Goal: Book appointment/travel/reservation

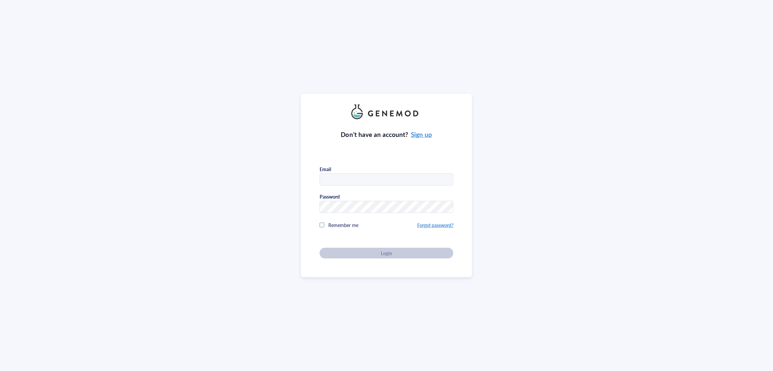
type input "danielblue713@gmail.com"
click at [388, 252] on div "Don’t have an account? Sign up Email danielblue713@gmail.com Password Remember …" at bounding box center [387, 188] width 134 height 139
click at [385, 254] on span "Login" at bounding box center [386, 253] width 11 height 6
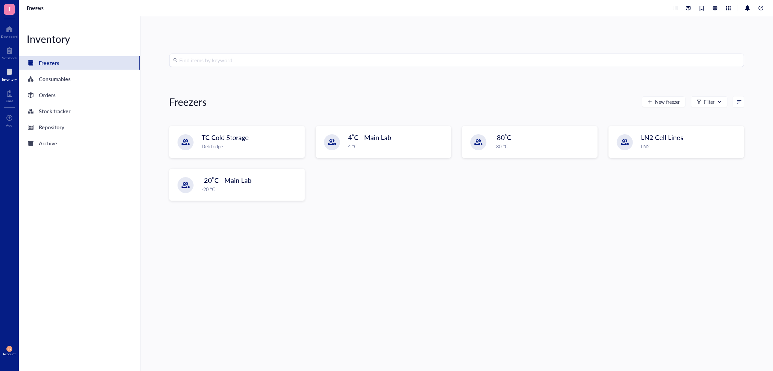
click at [9, 76] on div at bounding box center [9, 72] width 15 height 11
click at [7, 75] on div at bounding box center [9, 72] width 15 height 11
click at [8, 94] on div at bounding box center [9, 93] width 7 height 11
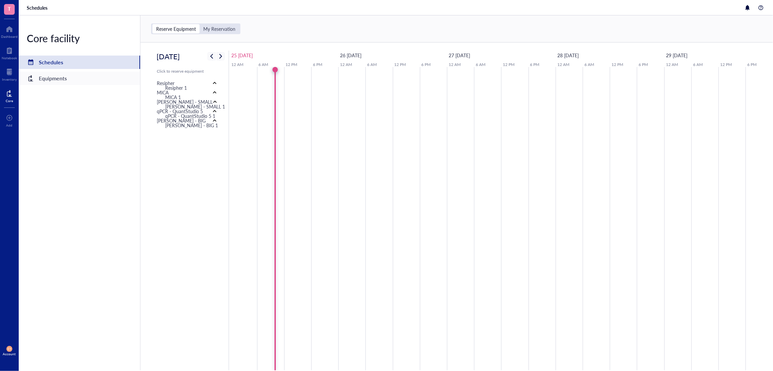
click at [35, 78] on div at bounding box center [30, 78] width 11 height 11
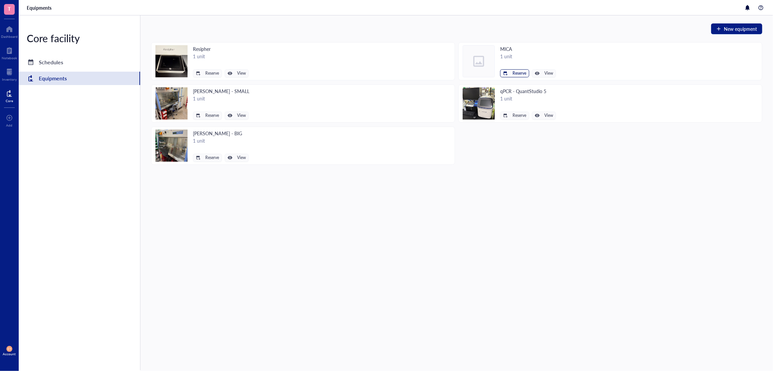
click at [511, 73] on button "Reserve" at bounding box center [514, 73] width 29 height 8
click at [495, 86] on span "MICA 1" at bounding box center [505, 84] width 38 height 7
type input "[DATE]"
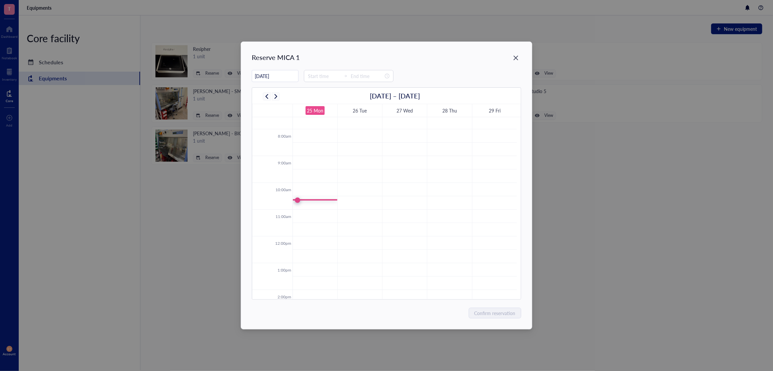
scroll to position [234, 0]
drag, startPoint x: 312, startPoint y: 233, endPoint x: 315, endPoint y: 268, distance: 34.6
click at [316, 275] on tbody "12:00am 1:00am 2:00am 3:00am 4:00am 5:00am 6:00am 7:00am 8:00am 9:00am 10:00am …" at bounding box center [384, 204] width 265 height 642
click at [313, 235] on td at bounding box center [405, 236] width 224 height 13
type input "13:00"
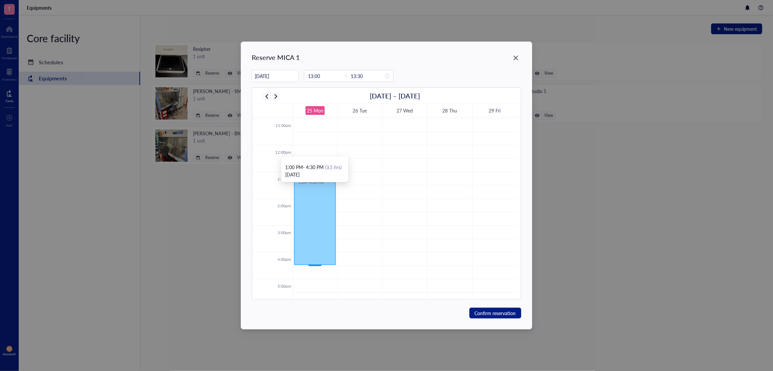
scroll to position [296, 0]
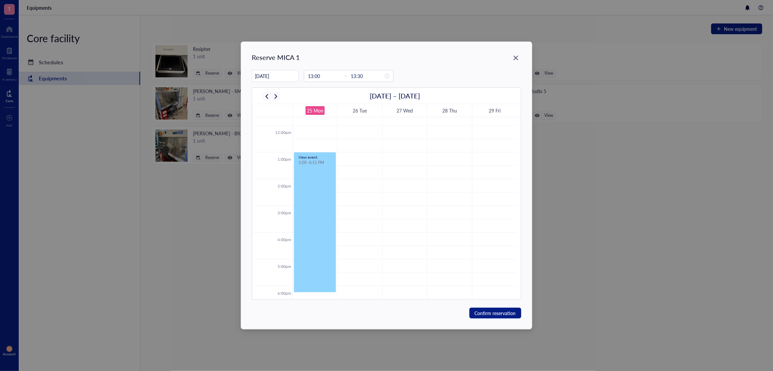
drag, startPoint x: 313, startPoint y: 243, endPoint x: 310, endPoint y: 287, distance: 44.6
click at [310, 289] on div "New event 1:00 - 1:30 PM New event 1:00 - 6:15 PM" at bounding box center [315, 125] width 44 height 642
type input "18:15"
click at [315, 156] on div "New event" at bounding box center [315, 155] width 33 height 4
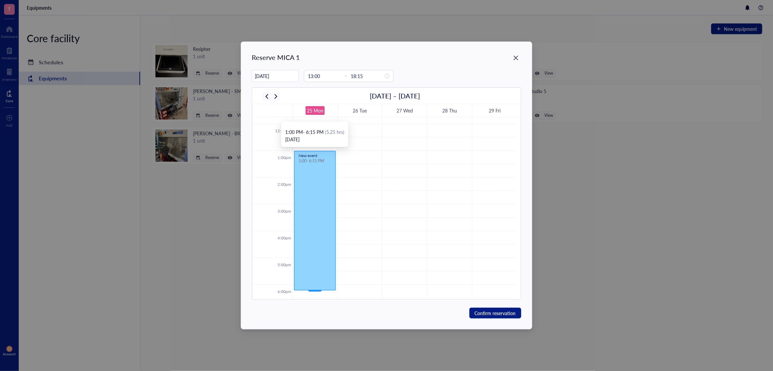
click at [315, 156] on div "New event" at bounding box center [315, 155] width 33 height 4
click at [309, 154] on div "New event" at bounding box center [315, 155] width 33 height 4
click at [304, 131] on div "1:00 PM - 6:15 PM (5.25 hrs)" at bounding box center [314, 131] width 59 height 7
click at [311, 135] on div "1:00 PM - 6:15 PM (5.25 hrs)" at bounding box center [314, 131] width 59 height 7
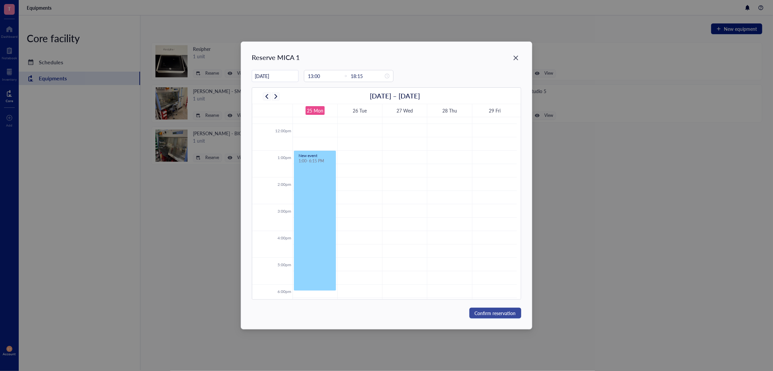
click at [495, 313] on span "Confirm reservation" at bounding box center [495, 312] width 41 height 7
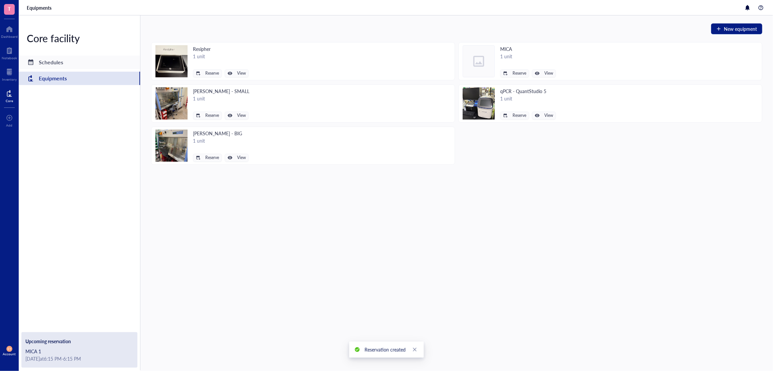
click at [63, 67] on div "Schedules" at bounding box center [79, 62] width 121 height 13
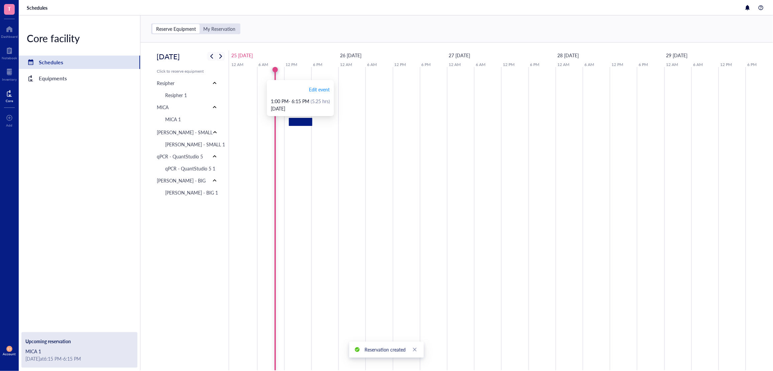
click at [302, 125] on div at bounding box center [300, 122] width 23 height 8
click at [318, 91] on span "Edit event" at bounding box center [319, 89] width 21 height 7
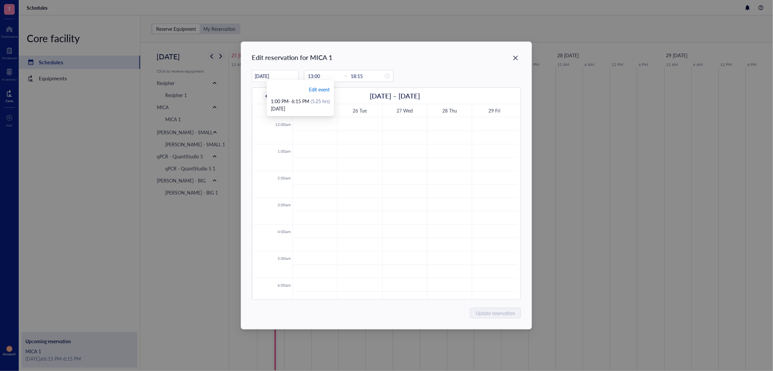
scroll to position [161, 0]
click at [324, 56] on div "Edit reservation for MICA 1" at bounding box center [386, 57] width 269 height 9
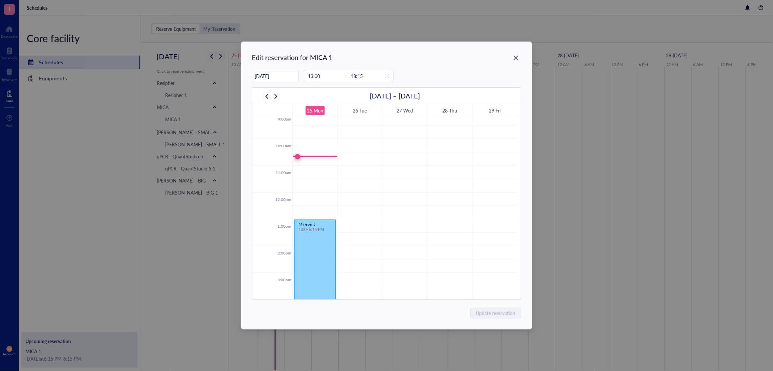
scroll to position [251, 0]
click at [314, 222] on div "1:00 - 6:15 PM" at bounding box center [315, 224] width 33 height 5
click at [312, 224] on div "1:00 - 6:15 PM" at bounding box center [315, 224] width 33 height 5
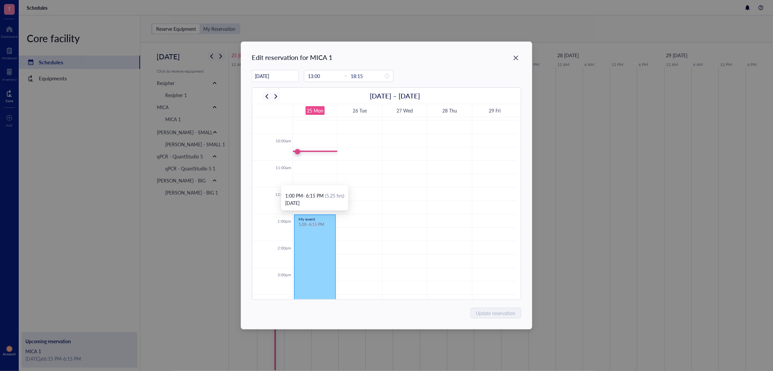
click at [312, 224] on div "1:00 - 6:15 PM" at bounding box center [315, 224] width 33 height 5
click at [517, 58] on icon "Close" at bounding box center [516, 58] width 6 height 6
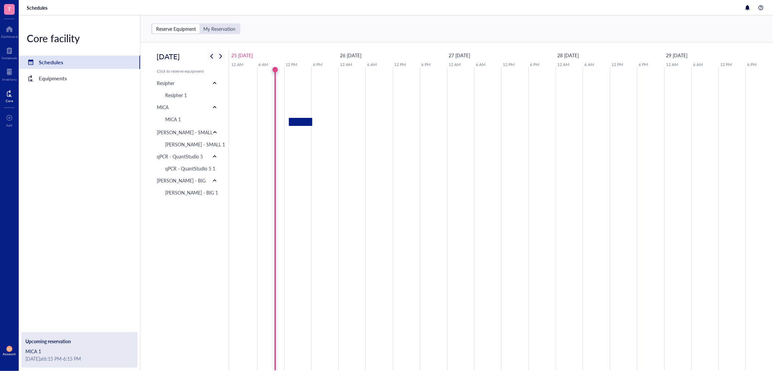
click at [85, 136] on div "Core facility Schedules Equipments Upcoming reservation MICA 1 [DATE] at 6:15 P…" at bounding box center [80, 192] width 122 height 354
